Goal: Leave review/rating: Share an evaluation or opinion about a product, service, or content

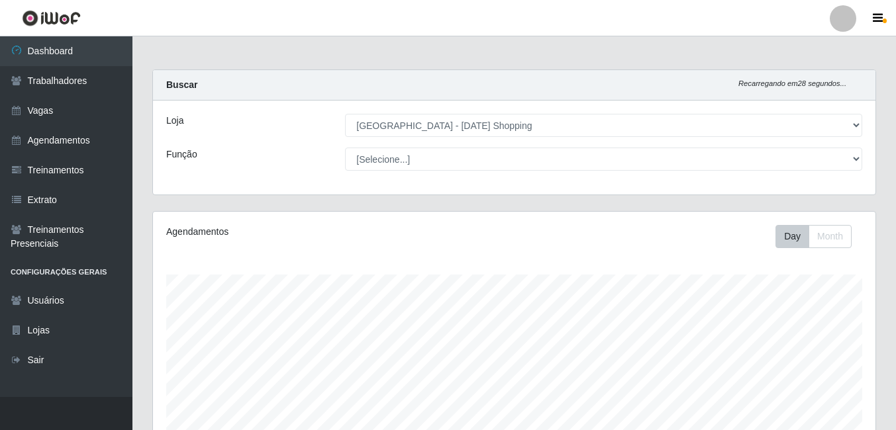
select select "471"
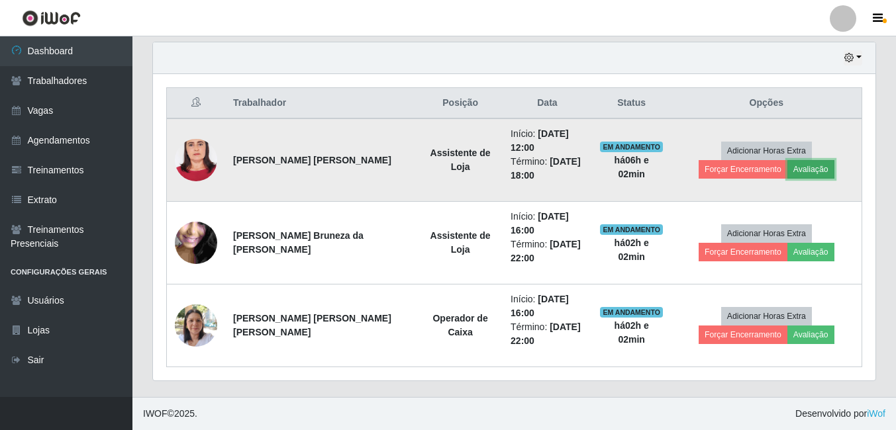
click at [787, 174] on button "Avaliação" at bounding box center [810, 169] width 47 height 19
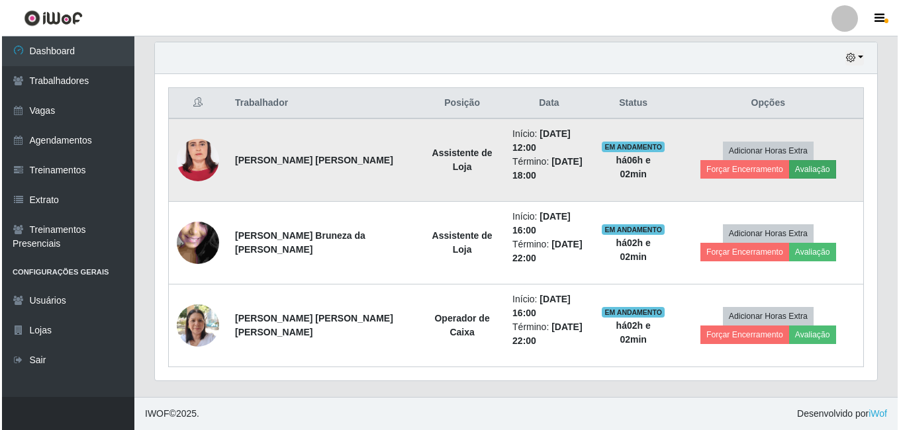
scroll to position [275, 716]
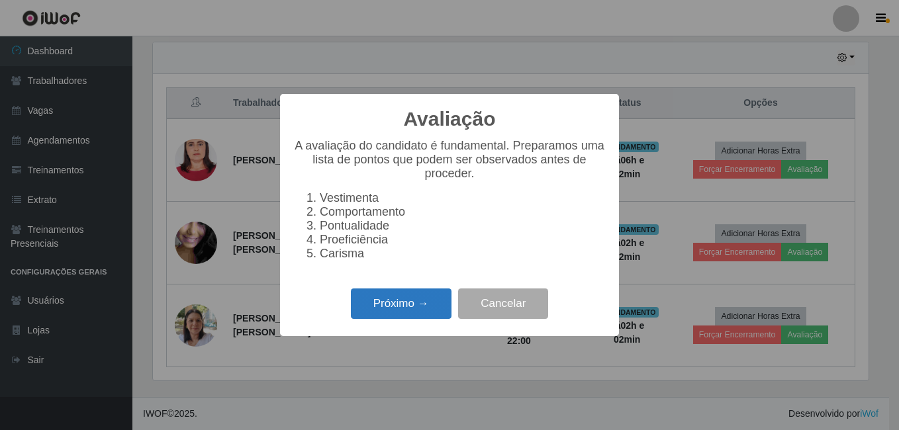
click at [373, 302] on button "Próximo →" at bounding box center [401, 304] width 101 height 31
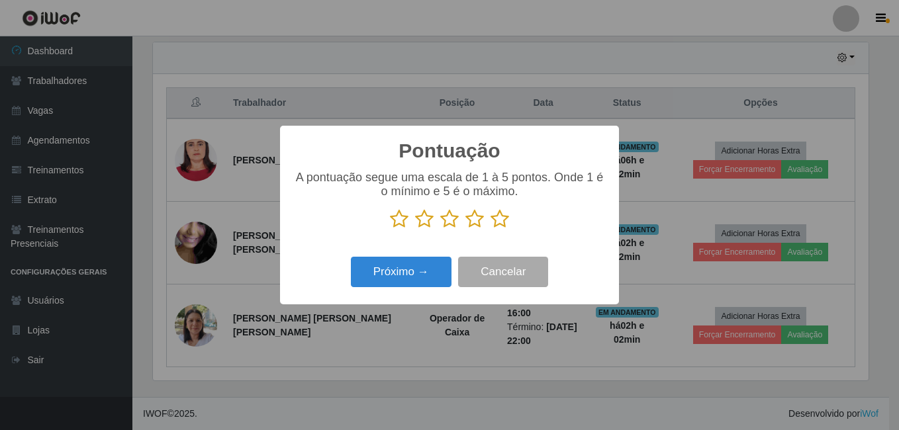
scroll to position [661978, 661537]
click at [505, 223] on icon at bounding box center [500, 219] width 19 height 20
click at [491, 229] on input "radio" at bounding box center [491, 229] width 0 height 0
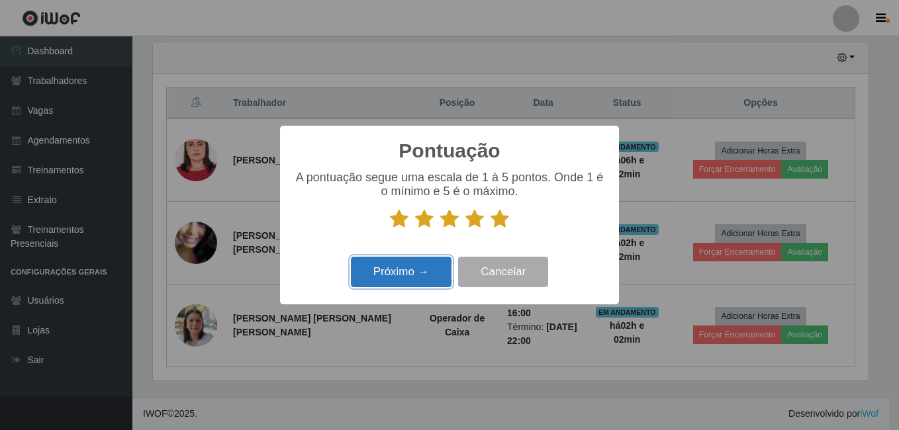
click at [395, 279] on button "Próximo →" at bounding box center [401, 272] width 101 height 31
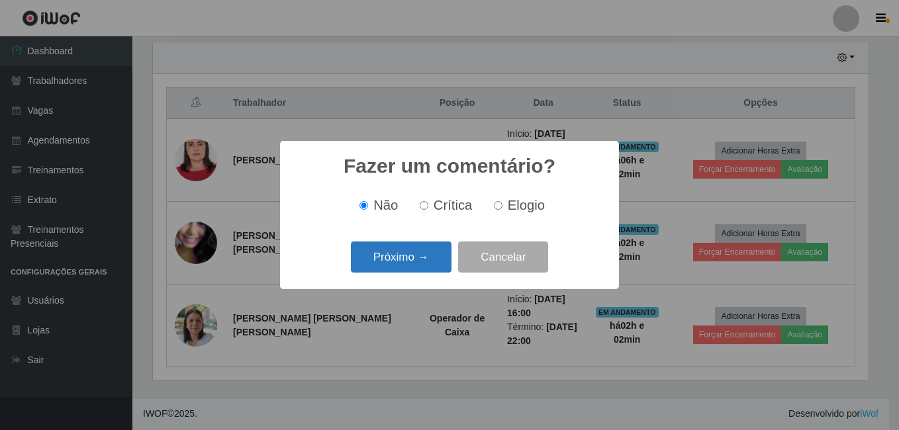
click at [409, 264] on button "Próximo →" at bounding box center [401, 257] width 101 height 31
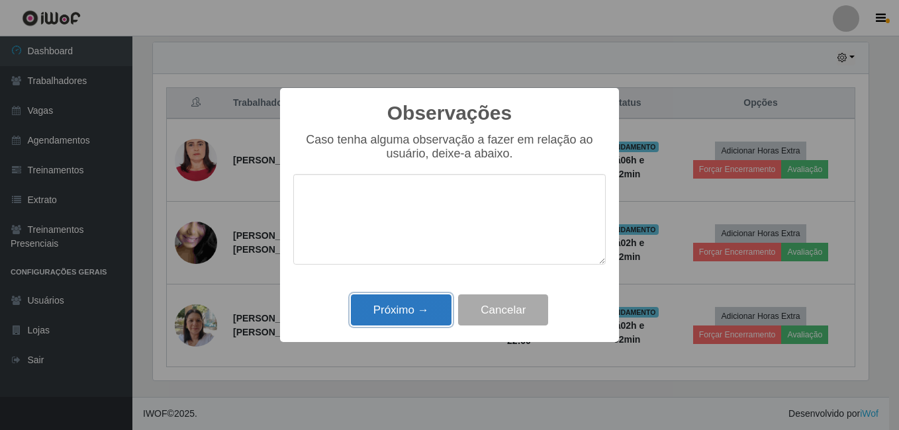
click at [415, 297] on button "Próximo →" at bounding box center [401, 310] width 101 height 31
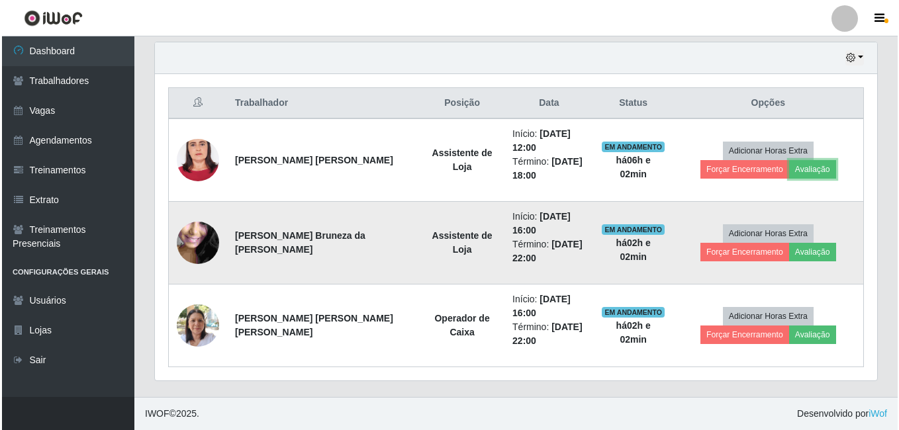
scroll to position [275, 723]
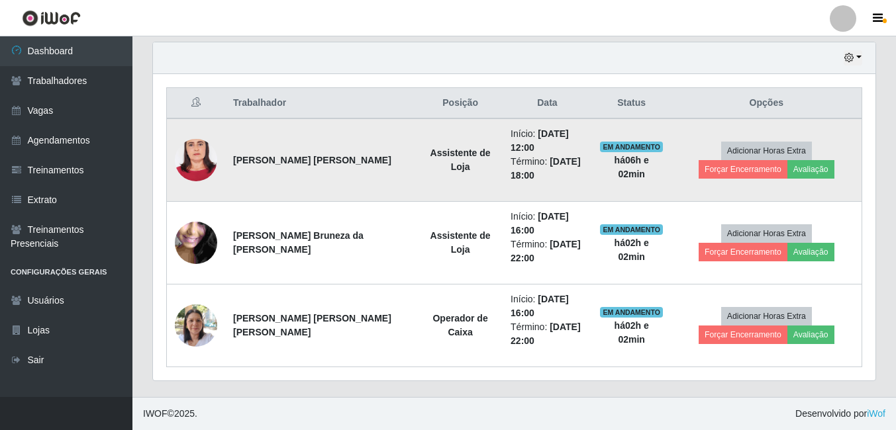
click at [795, 140] on td "Adicionar Horas Extra Forçar Encerramento Avaliação" at bounding box center [767, 160] width 191 height 83
click at [787, 160] on button "Forçar Encerramento" at bounding box center [743, 169] width 89 height 19
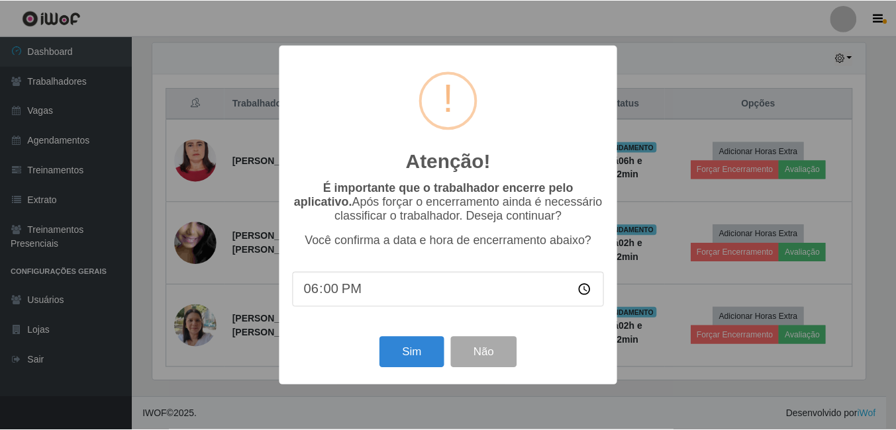
scroll to position [275, 716]
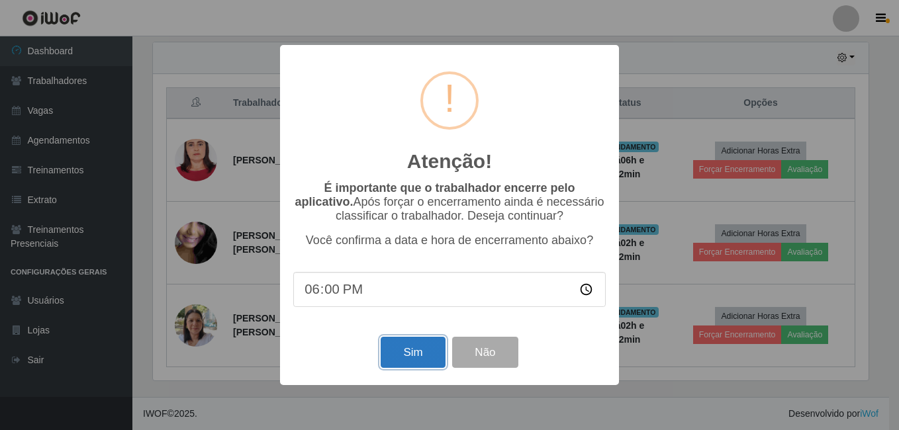
click at [428, 360] on button "Sim" at bounding box center [413, 352] width 64 height 31
